Goal: Task Accomplishment & Management: Complete application form

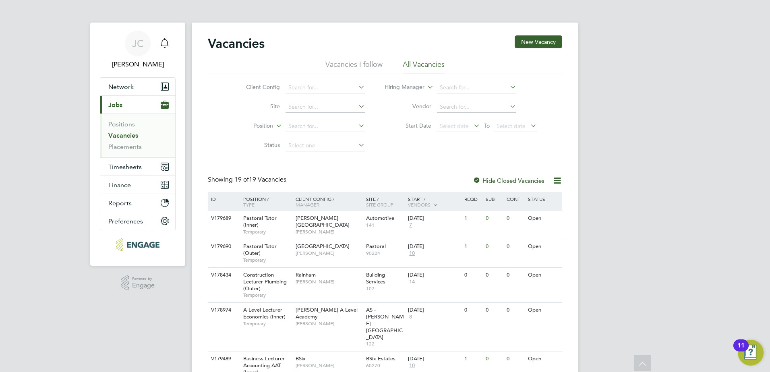
scroll to position [361, 0]
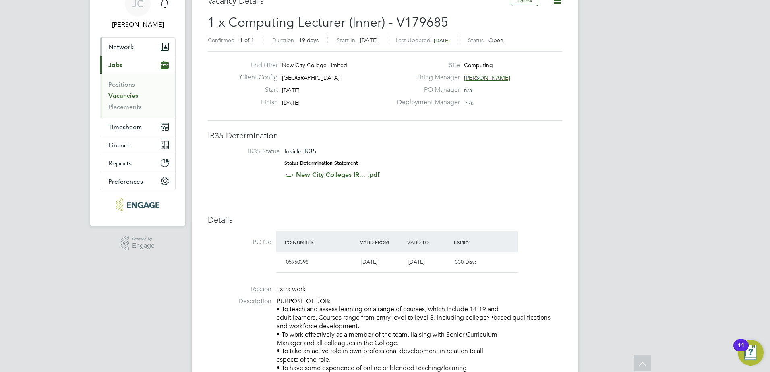
click at [120, 47] on span "Network" at bounding box center [120, 47] width 25 height 8
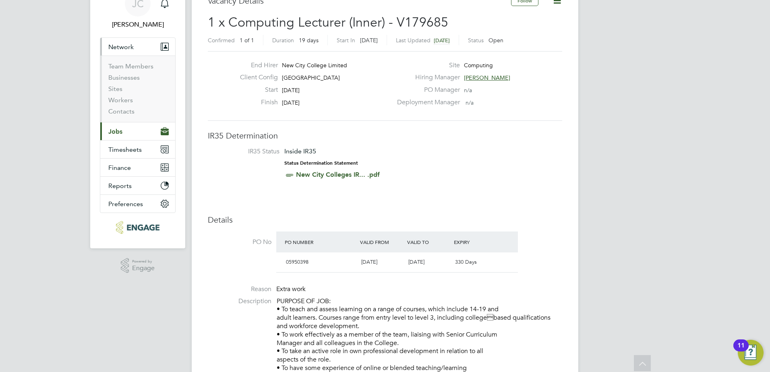
click at [120, 132] on span "Jobs" at bounding box center [115, 132] width 14 height 8
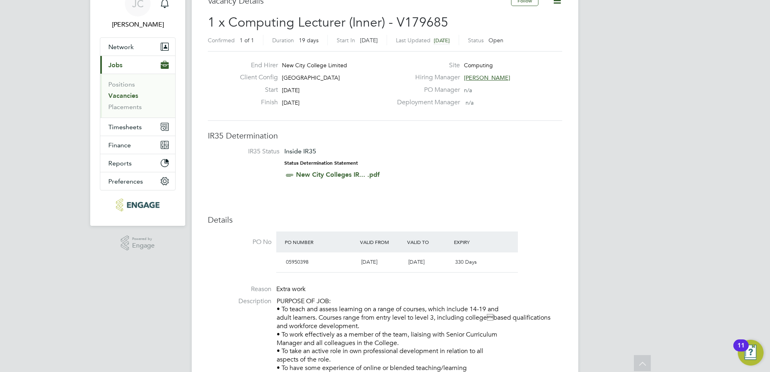
click at [130, 94] on link "Vacancies" at bounding box center [123, 96] width 30 height 8
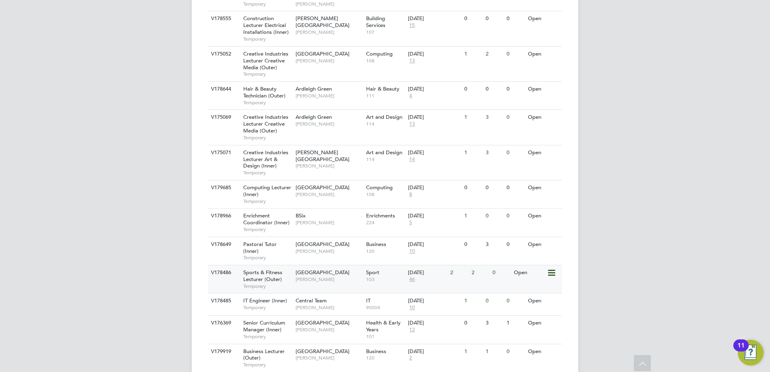
scroll to position [469, 0]
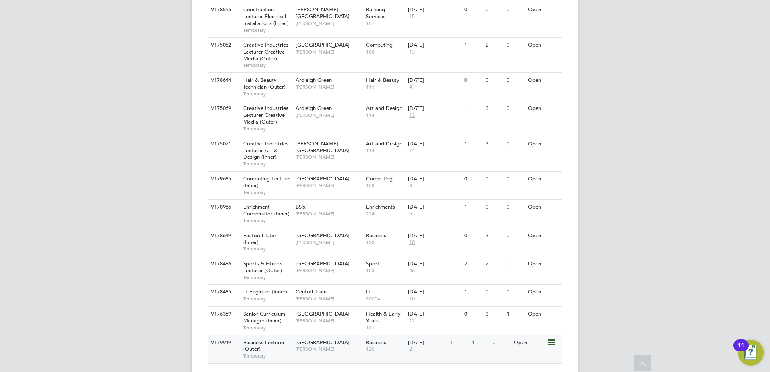
click at [273, 336] on div "Business Lecturer (Outer) Temporary" at bounding box center [265, 350] width 56 height 28
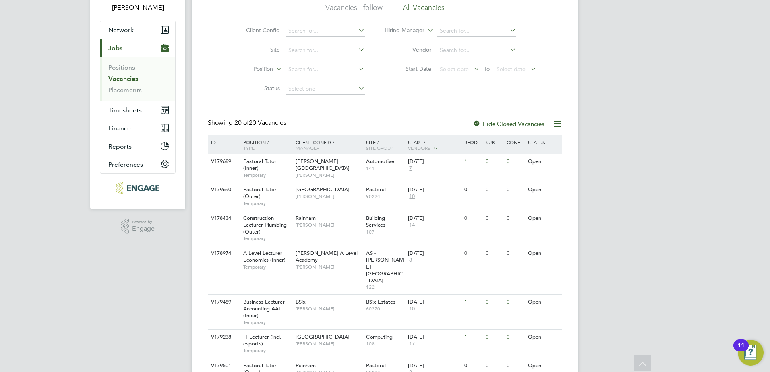
scroll to position [0, 0]
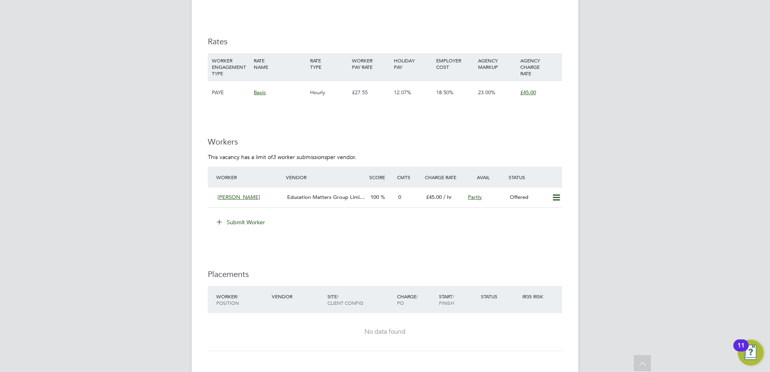
scroll to position [1088, 0]
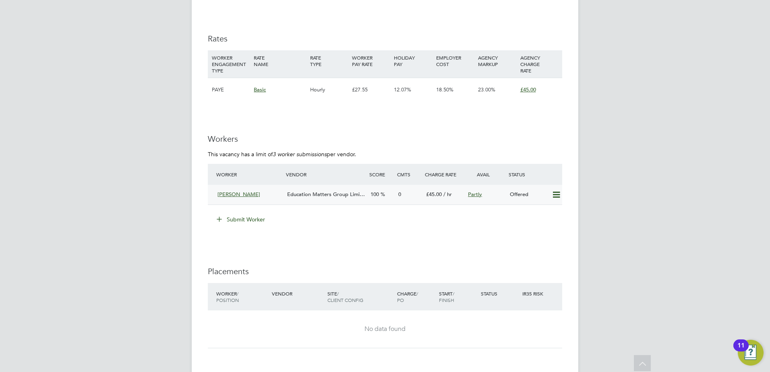
click at [321, 195] on span "Education Matters Group Limi…" at bounding box center [326, 194] width 78 height 7
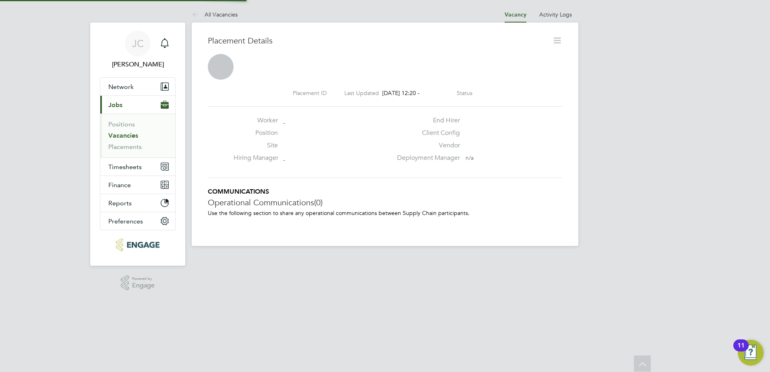
scroll to position [4, 4]
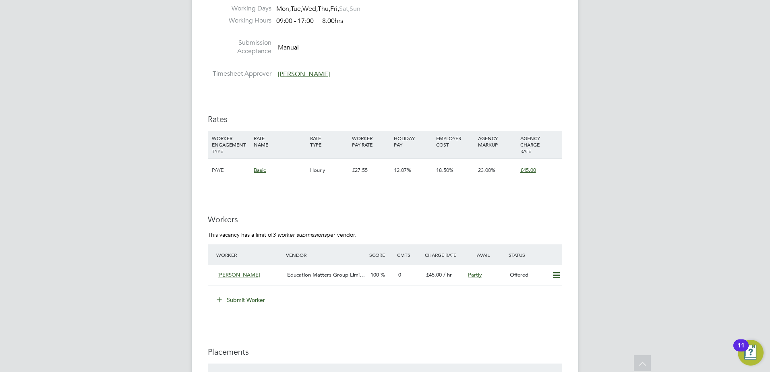
click at [254, 296] on button "Submit Worker" at bounding box center [241, 300] width 60 height 13
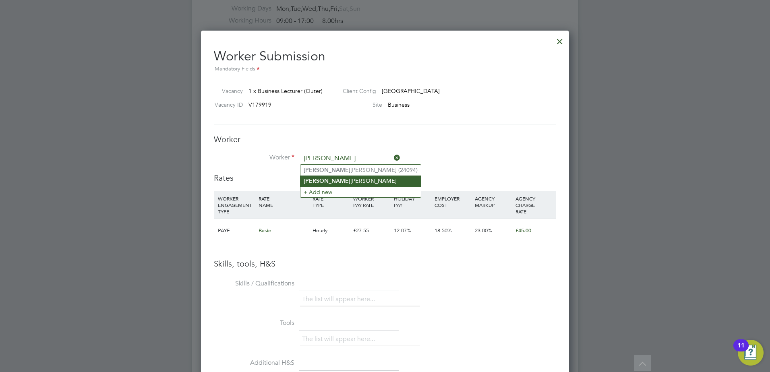
click at [352, 180] on li "Emma nuel Majekodunmi" at bounding box center [361, 181] width 120 height 11
type input "[PERSON_NAME]"
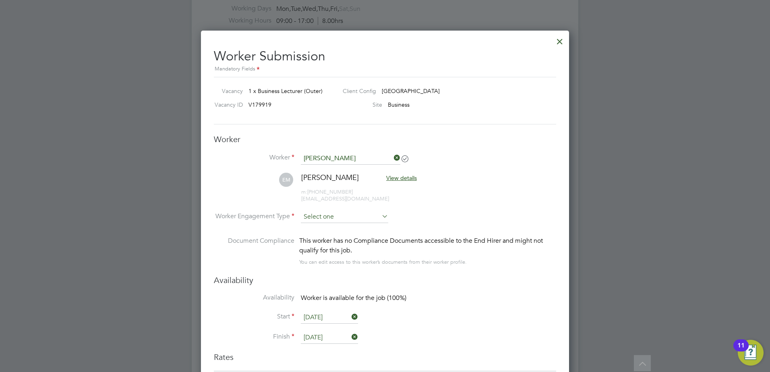
click at [375, 215] on input at bounding box center [344, 217] width 87 height 12
click at [358, 236] on li "PAYE" at bounding box center [345, 239] width 88 height 10
type input "PAYE"
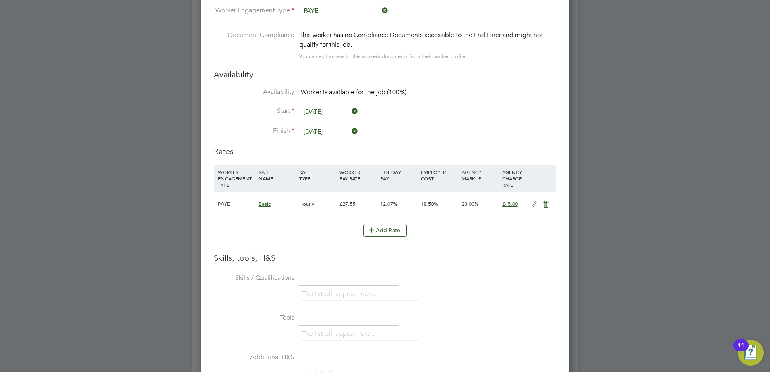
scroll to position [1374, 0]
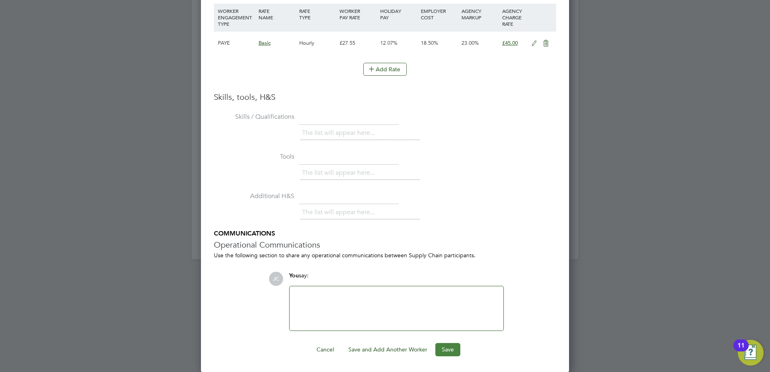
click at [453, 349] on button "Save" at bounding box center [448, 349] width 25 height 13
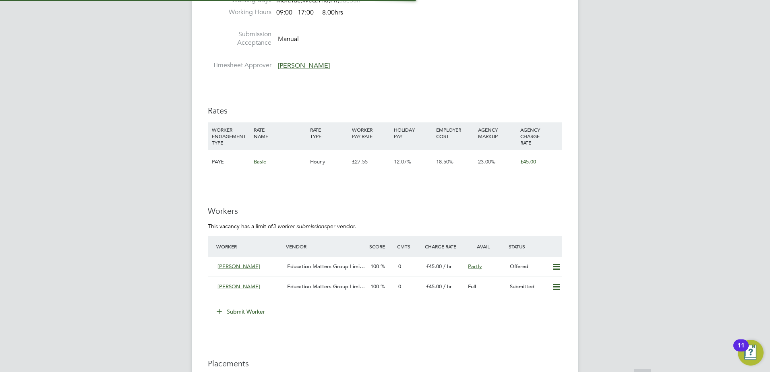
scroll to position [1007, 0]
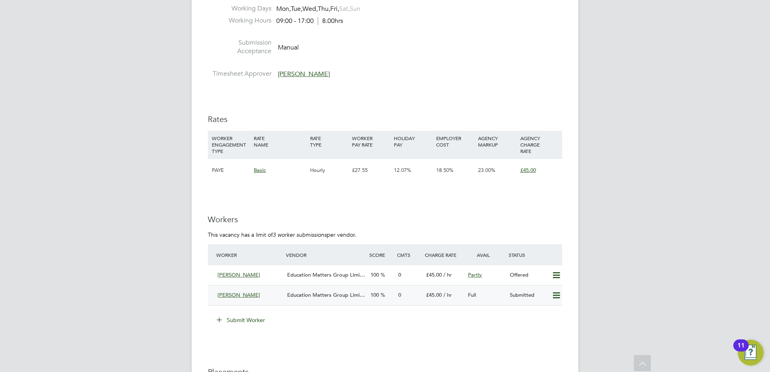
click at [303, 291] on div "Education Matters Group Limi…" at bounding box center [325, 295] width 83 height 13
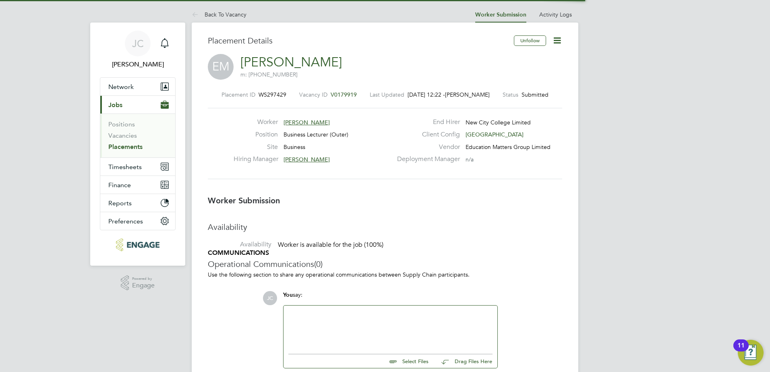
scroll to position [4, 4]
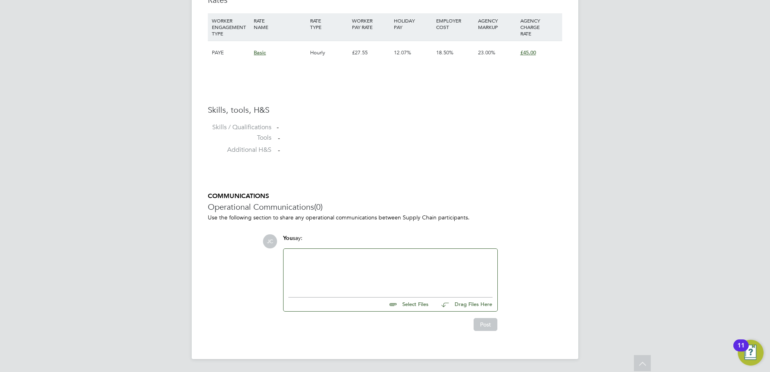
click at [319, 265] on div at bounding box center [390, 271] width 204 height 35
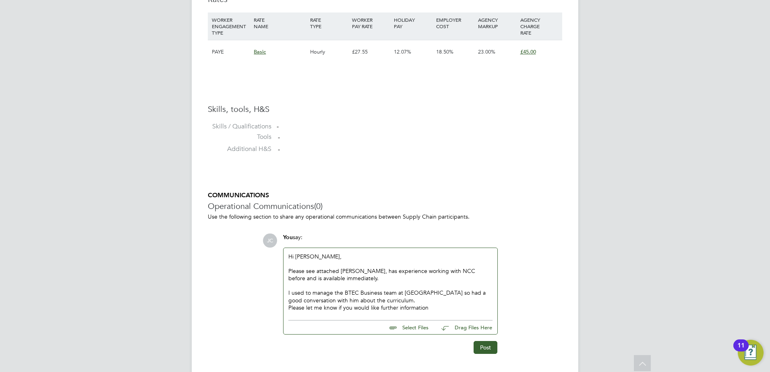
click at [291, 305] on div "Please let me know if you would like further information" at bounding box center [390, 307] width 204 height 7
click at [427, 314] on div "Please let me know if you would like further information" at bounding box center [390, 314] width 204 height 7
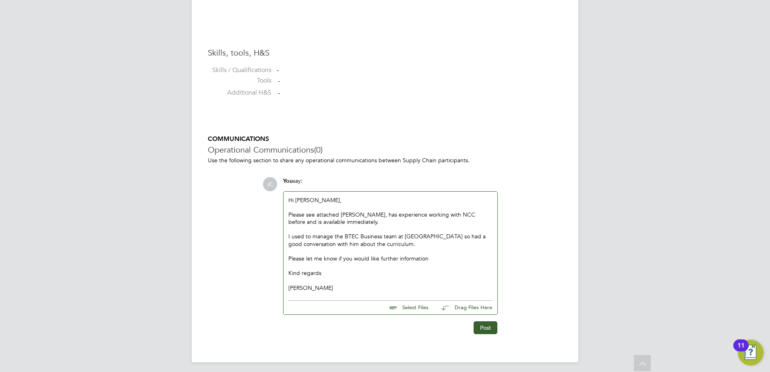
scroll to position [622, 0]
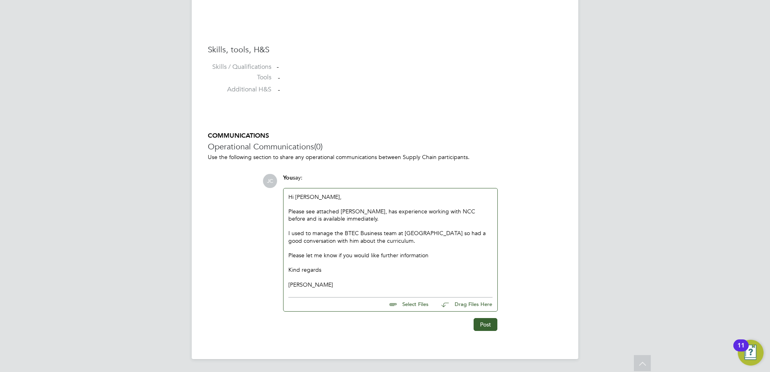
click at [414, 301] on input "file" at bounding box center [432, 303] width 121 height 11
type input "C:\fakepath\Emmanuel CV - Business.docx"
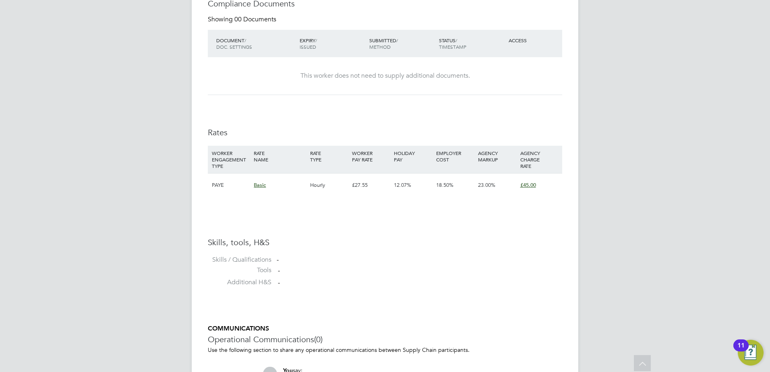
scroll to position [629, 0]
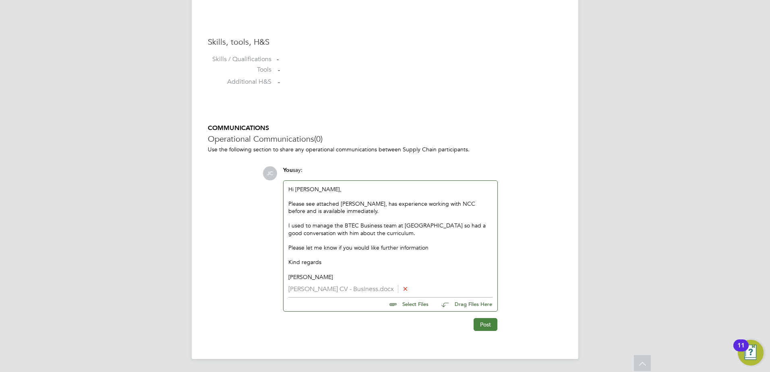
click at [483, 322] on button "Post" at bounding box center [486, 324] width 24 height 13
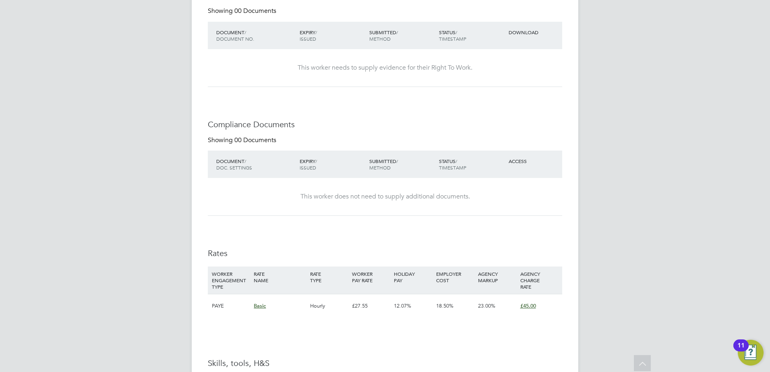
scroll to position [0, 0]
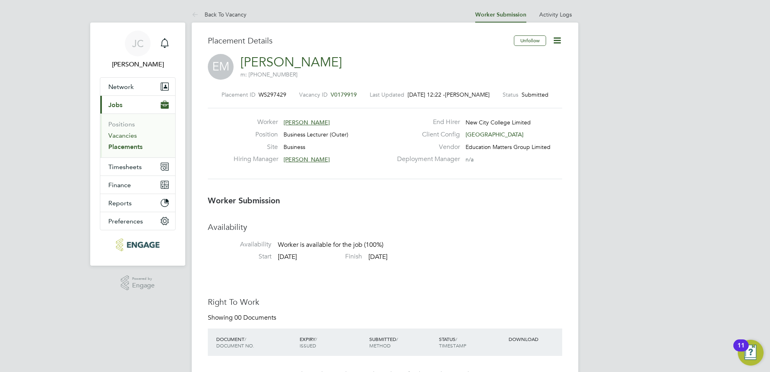
click at [116, 135] on link "Vacancies" at bounding box center [122, 136] width 29 height 8
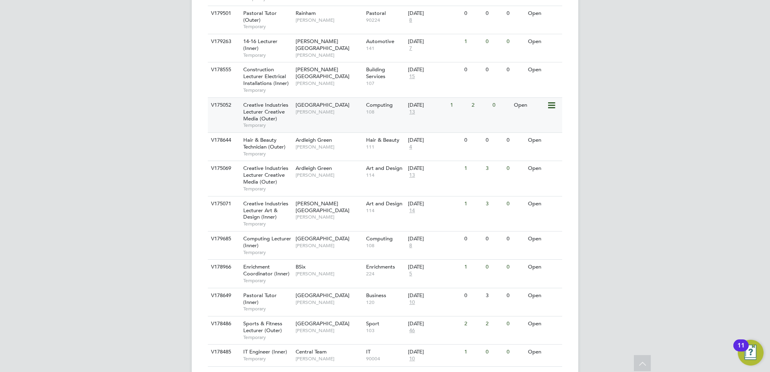
scroll to position [469, 0]
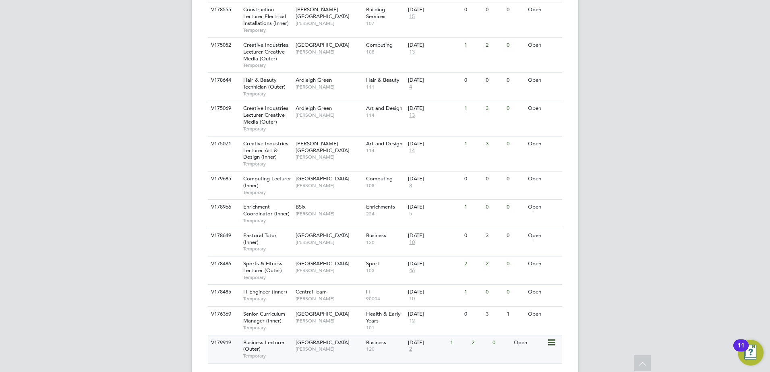
click at [321, 336] on div "Havering Sixth Form Campus Silka Warrick-Akerele" at bounding box center [329, 346] width 71 height 21
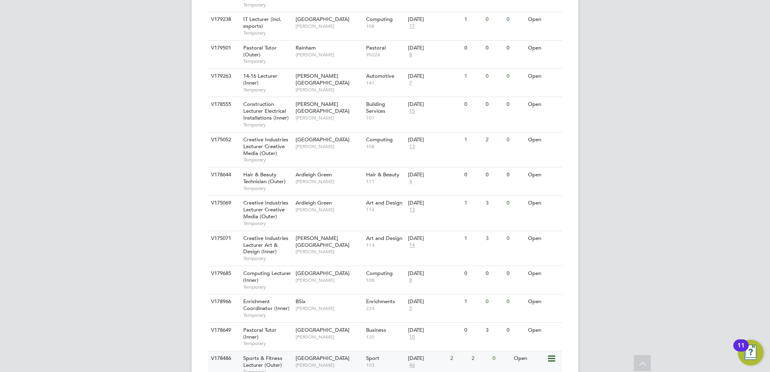
scroll to position [469, 0]
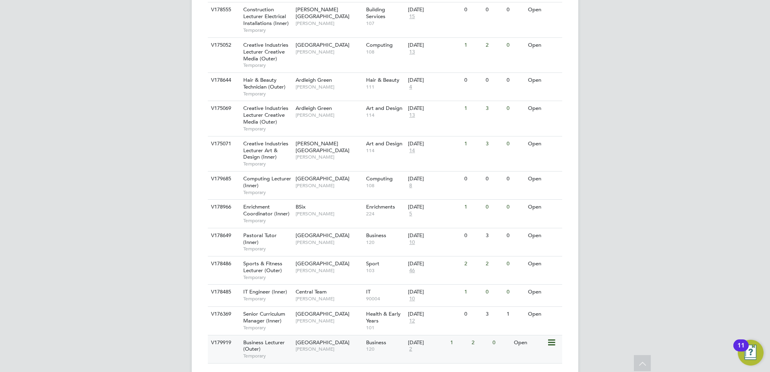
click at [286, 336] on div "Business Lecturer (Outer) Temporary" at bounding box center [265, 350] width 56 height 28
